Goal: Use online tool/utility

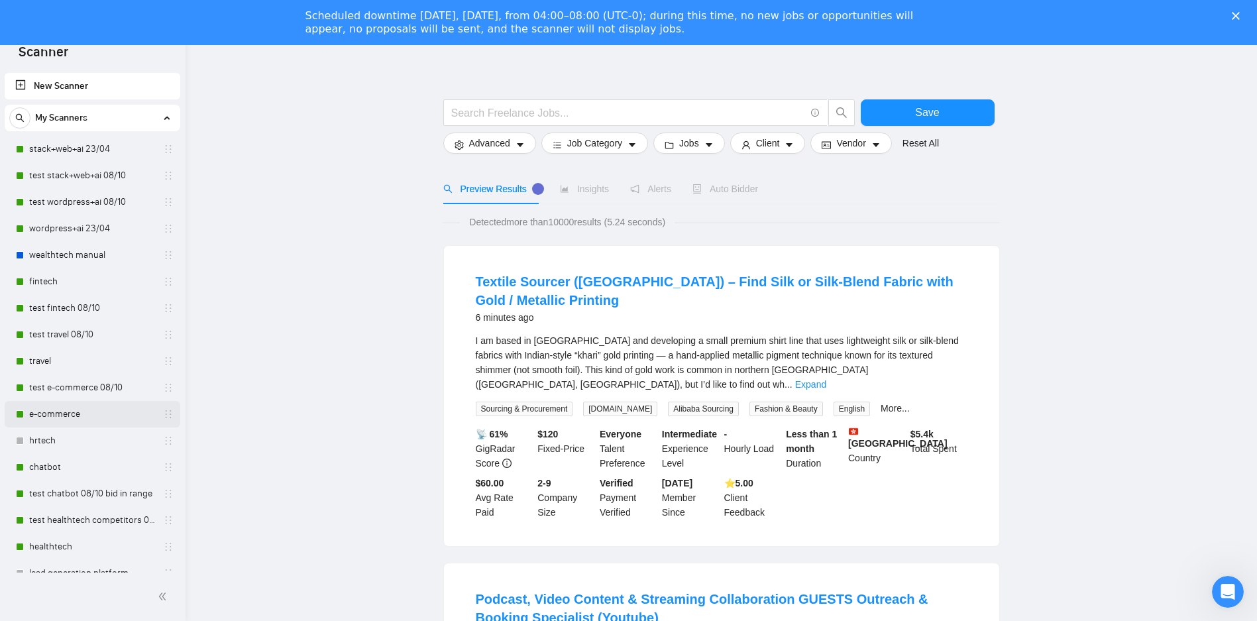
click at [54, 413] on link "e-commerce" at bounding box center [92, 414] width 126 height 27
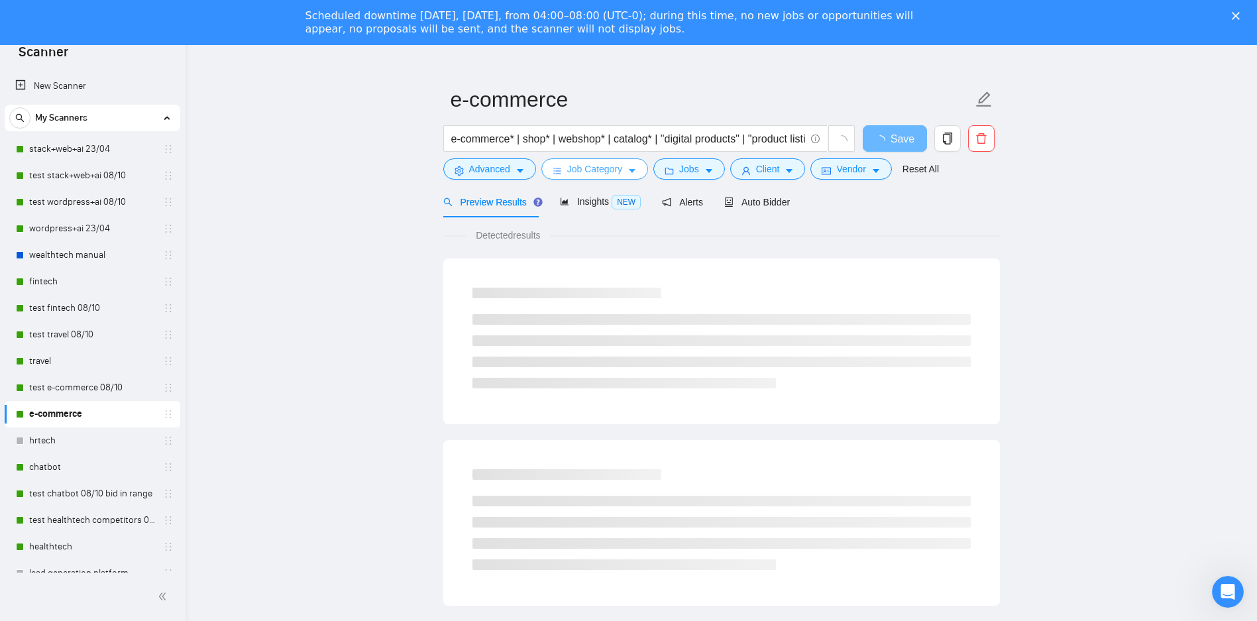
scroll to position [80, 0]
